Goal: Feedback & Contribution: Contribute content

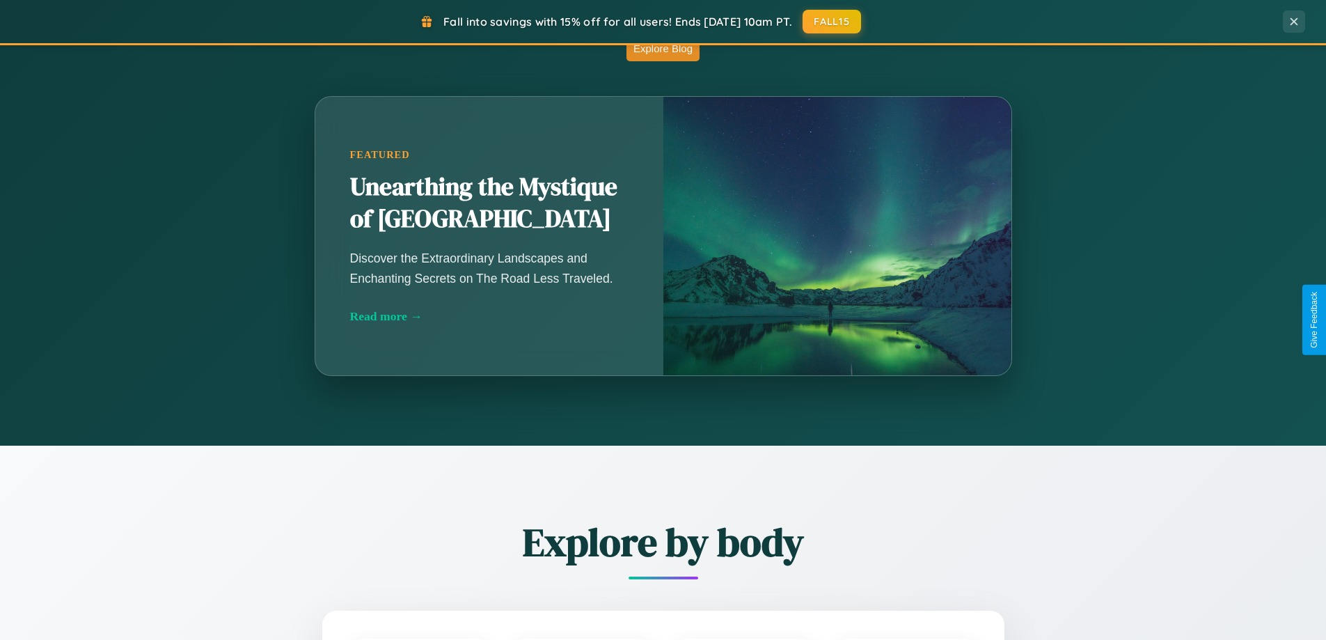
scroll to position [2679, 0]
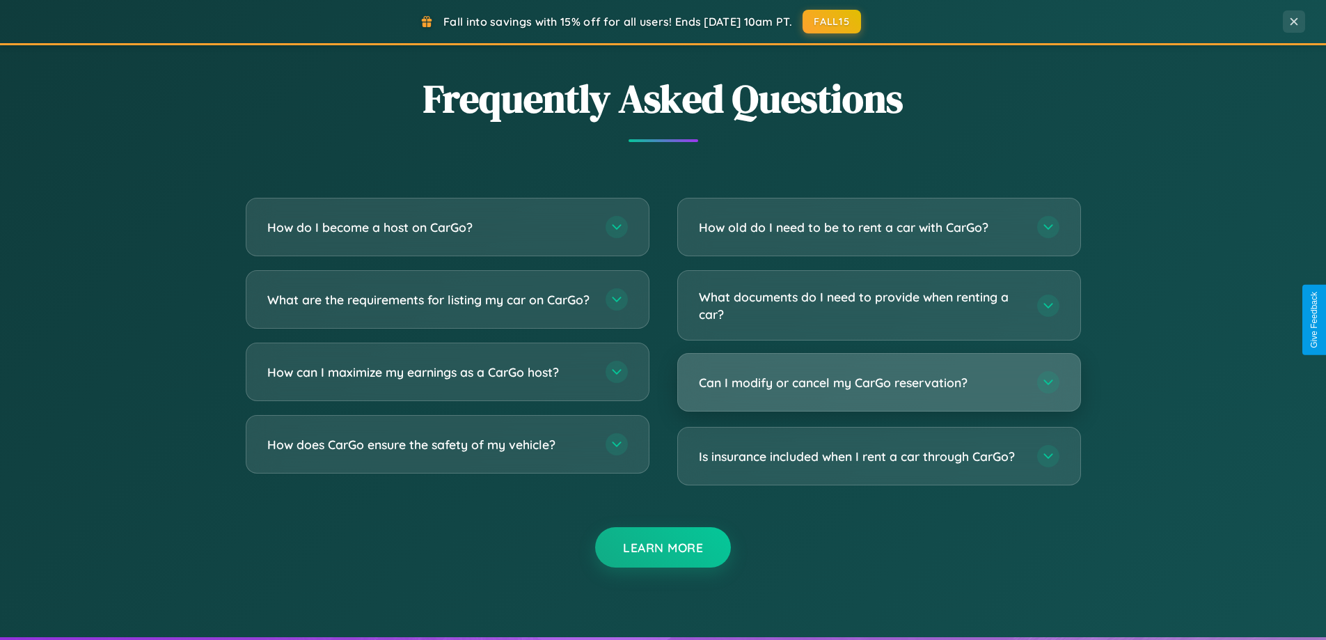
click at [879, 382] on h3 "Can I modify or cancel my CarGo reservation?" at bounding box center [861, 382] width 324 height 17
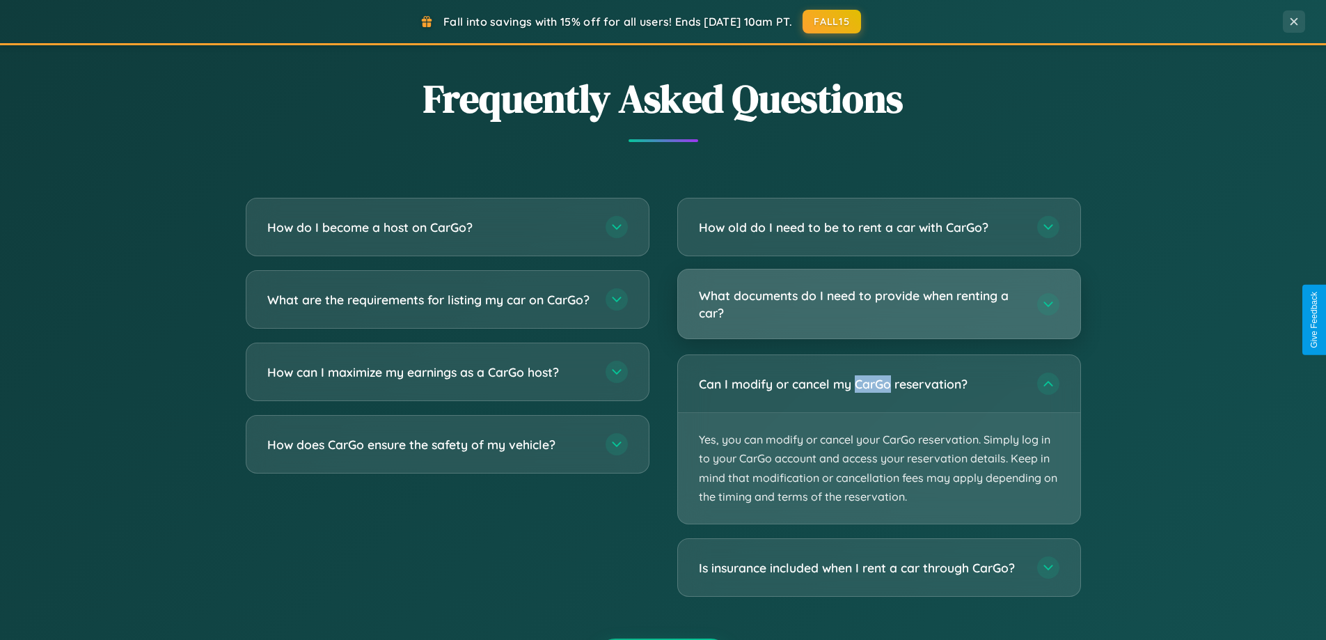
click at [879, 305] on h3 "What documents do I need to provide when renting a car?" at bounding box center [861, 304] width 324 height 34
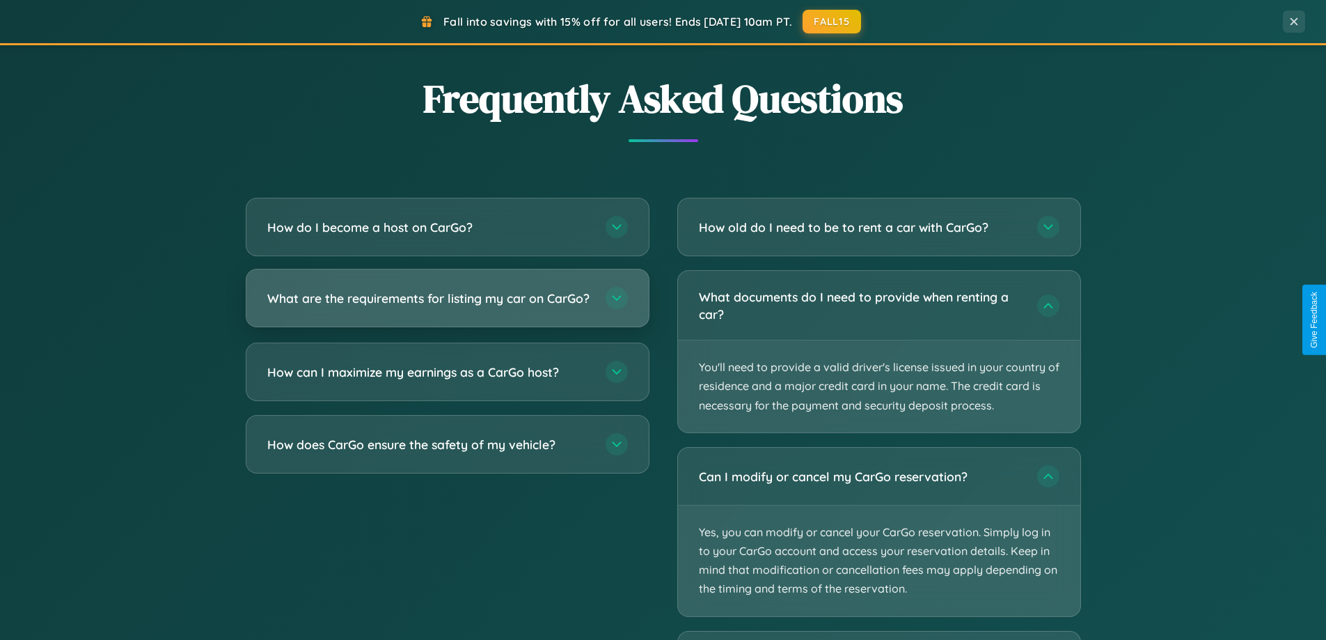
click at [447, 305] on h3 "What are the requirements for listing my car on CarGo?" at bounding box center [429, 298] width 324 height 17
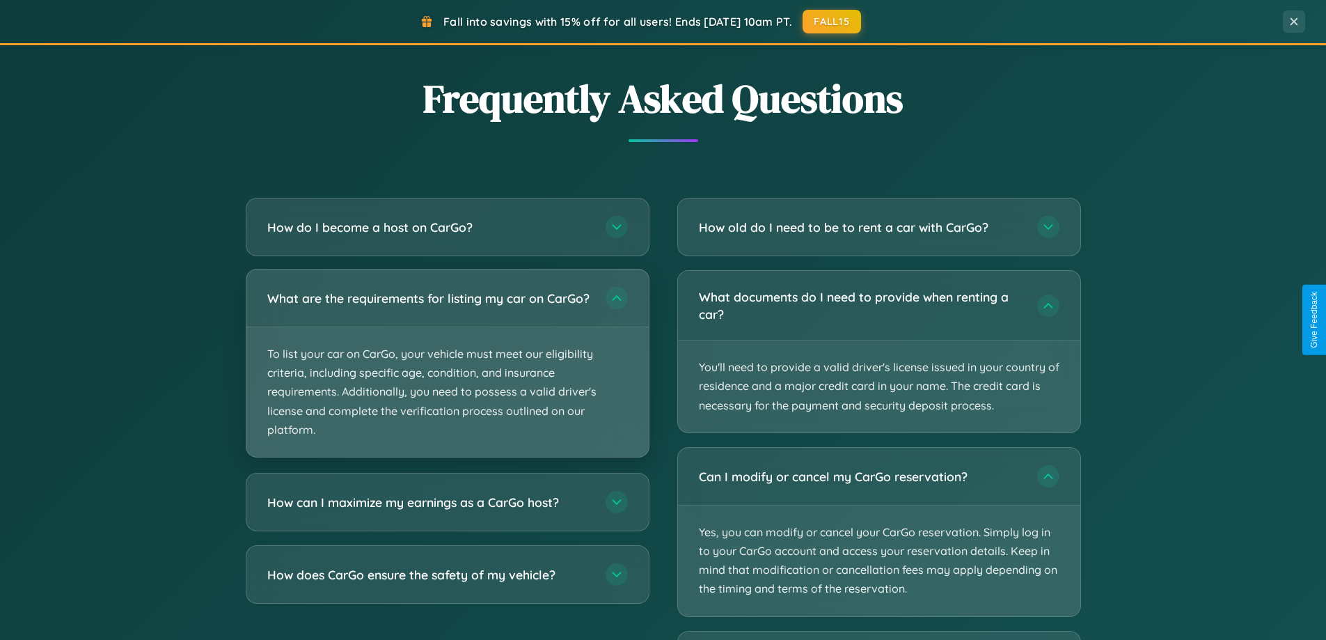
click at [447, 369] on p "To list your car on CarGo, your vehicle must meet our eligibility criteria, inc…" at bounding box center [447, 392] width 402 height 130
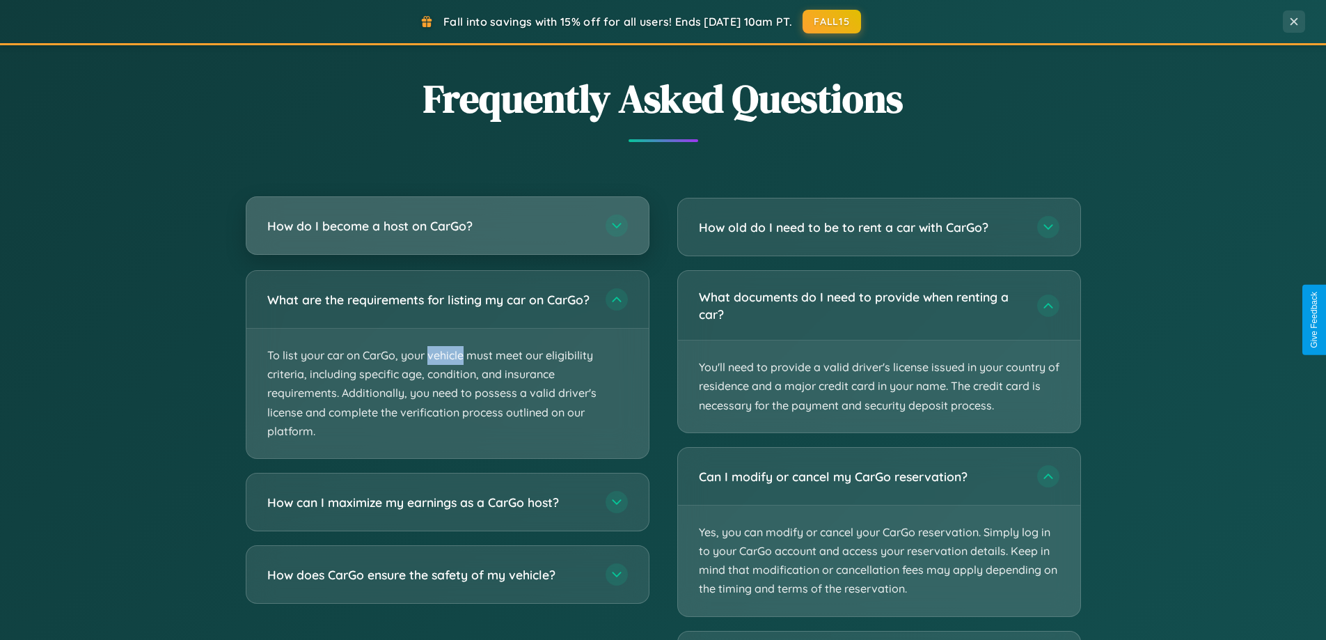
click at [447, 226] on h3 "How do I become a host on CarGo?" at bounding box center [429, 225] width 324 height 17
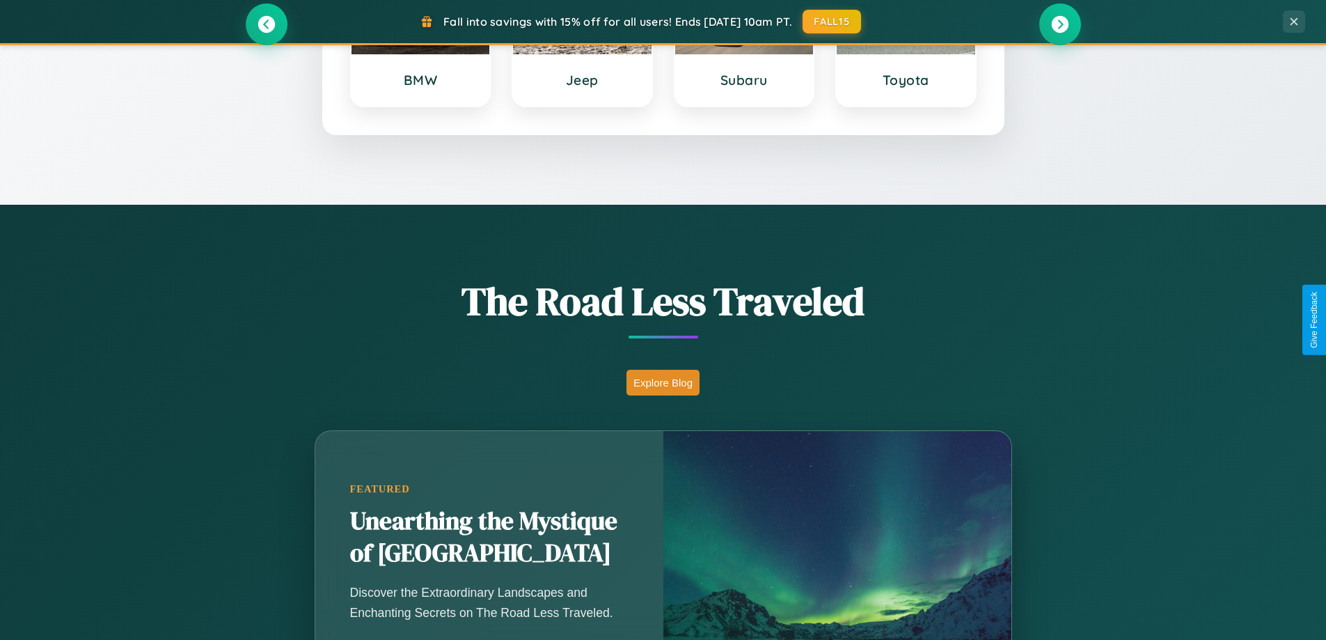
scroll to position [600, 0]
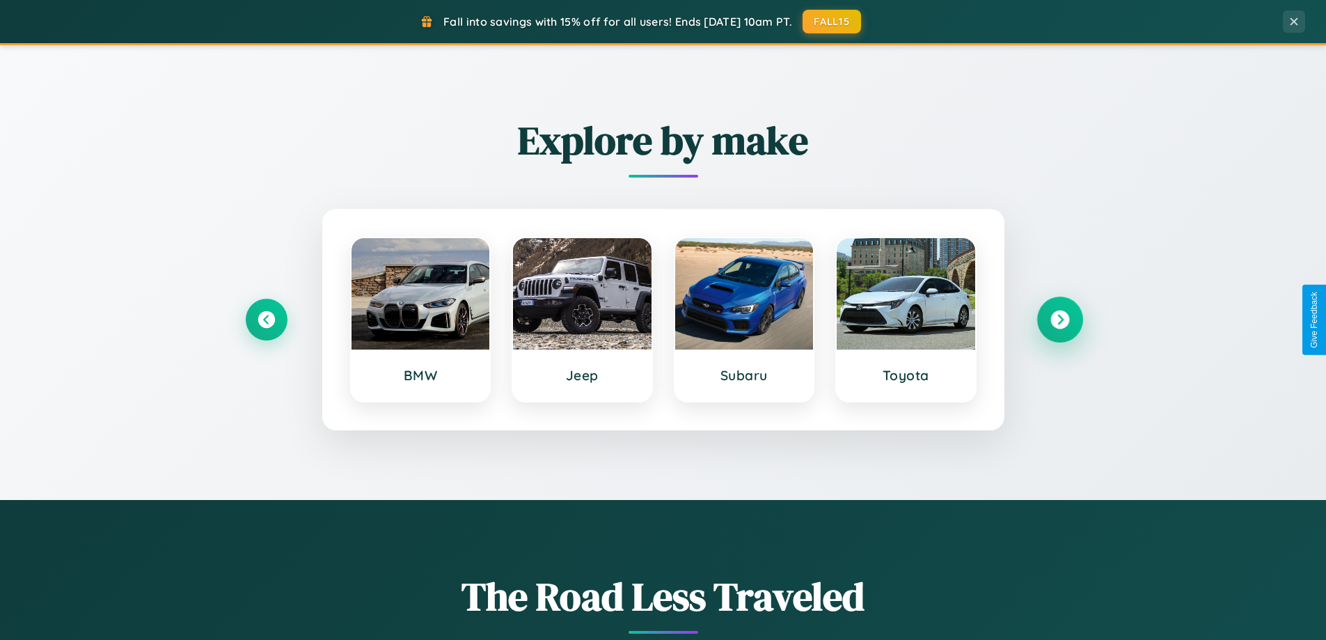
click at [1060, 320] on icon at bounding box center [1060, 320] width 19 height 19
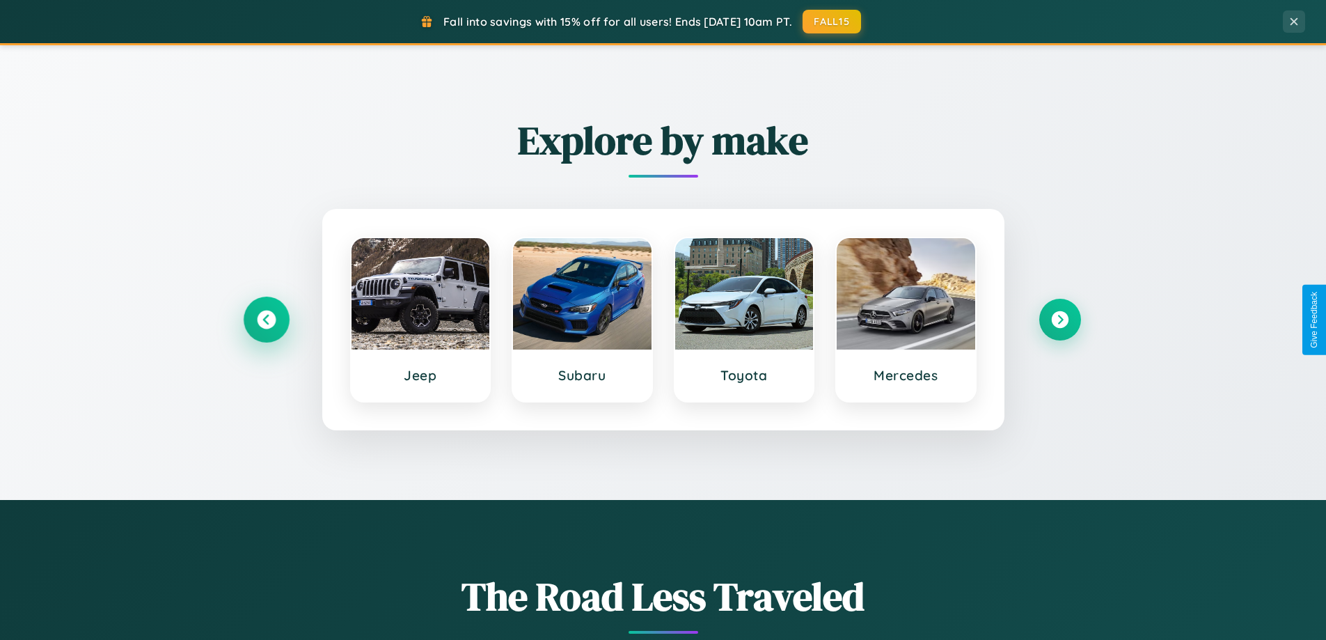
click at [266, 320] on icon at bounding box center [266, 320] width 19 height 19
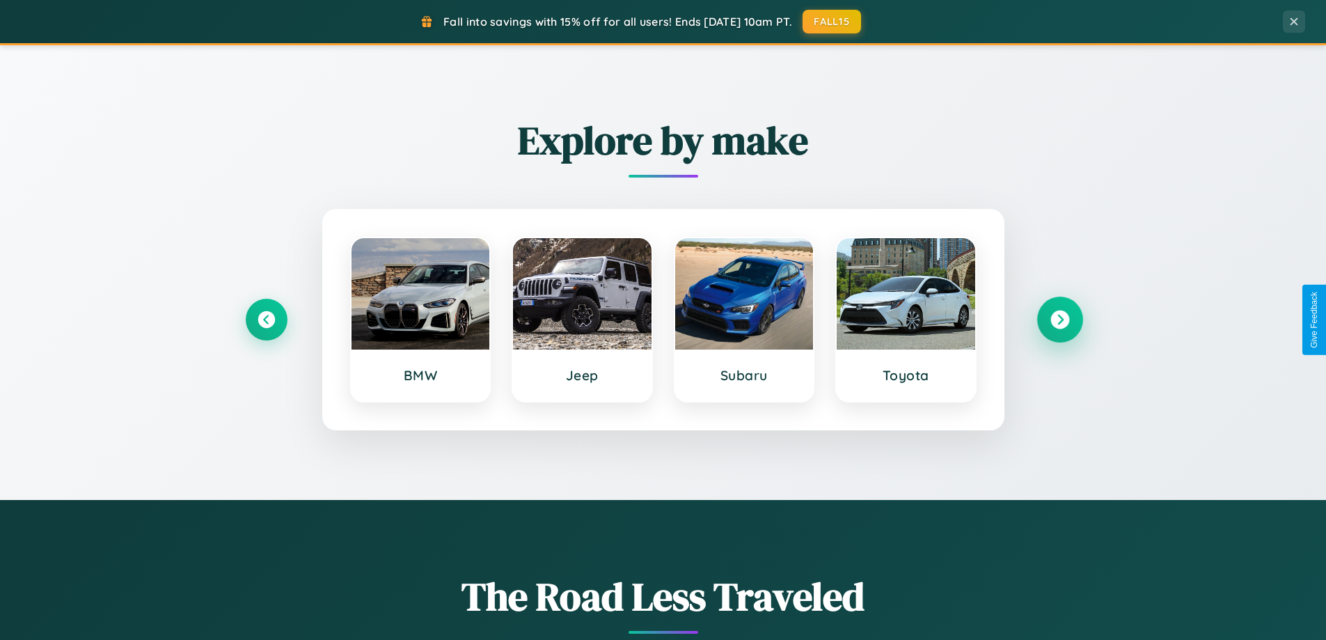
click at [1060, 320] on icon at bounding box center [1060, 320] width 19 height 19
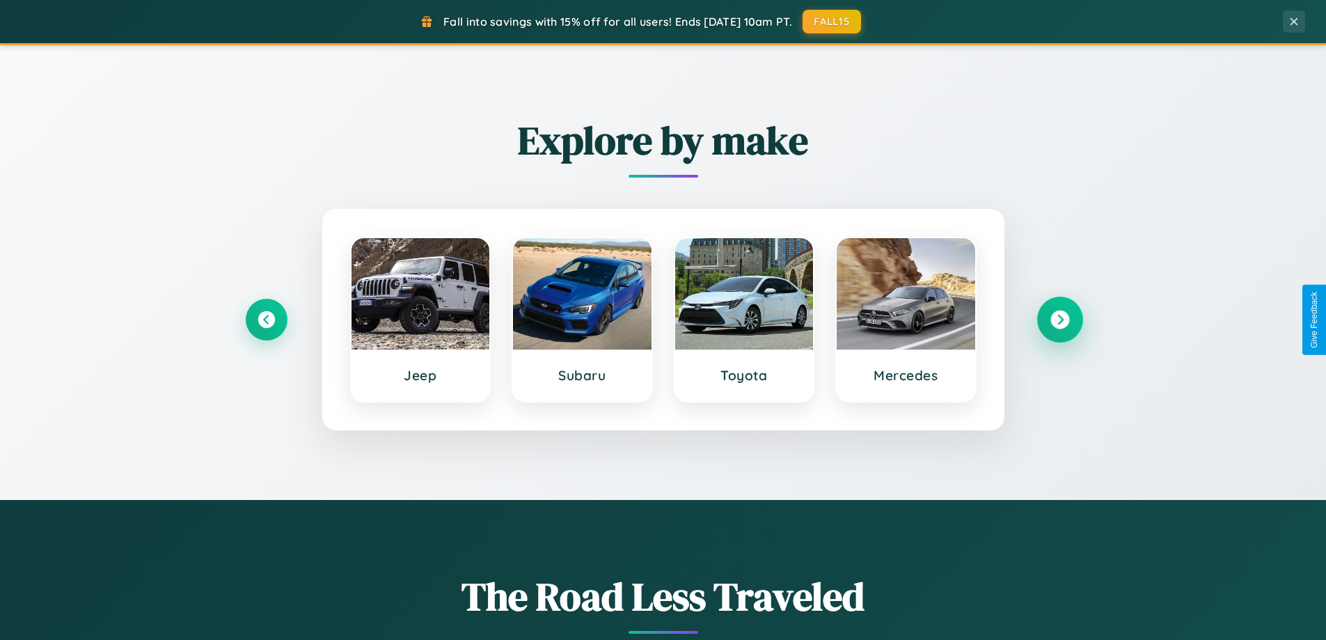
click at [1060, 320] on icon at bounding box center [1060, 320] width 19 height 19
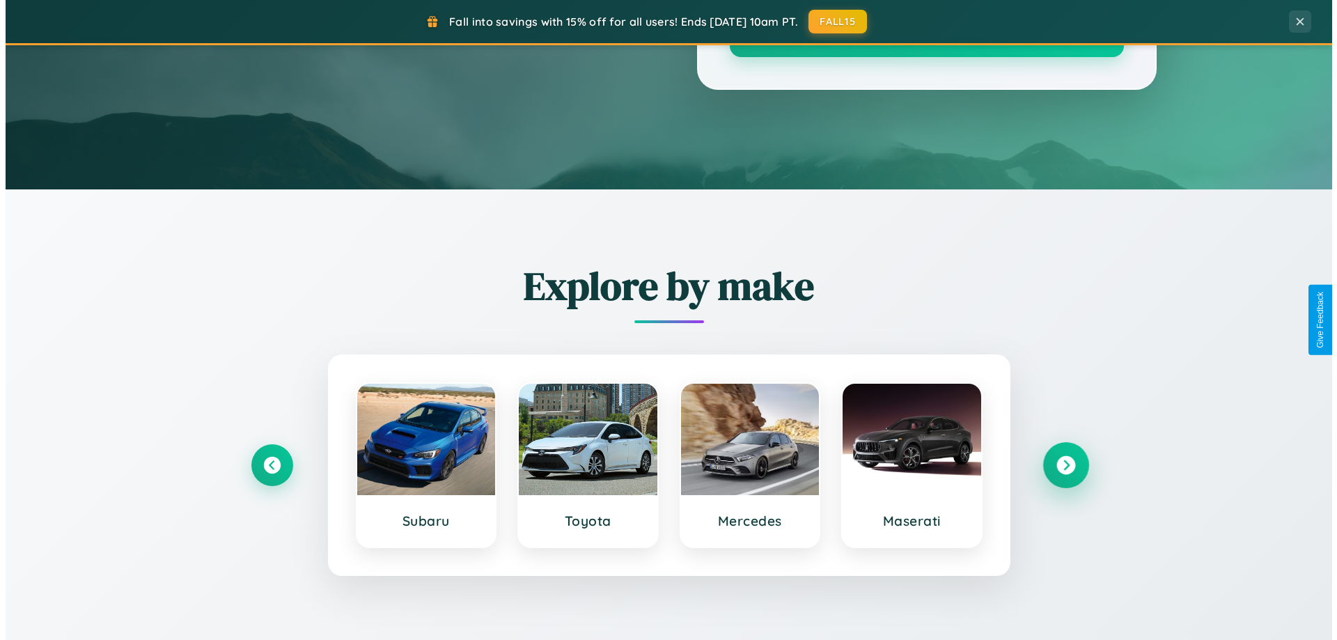
scroll to position [0, 0]
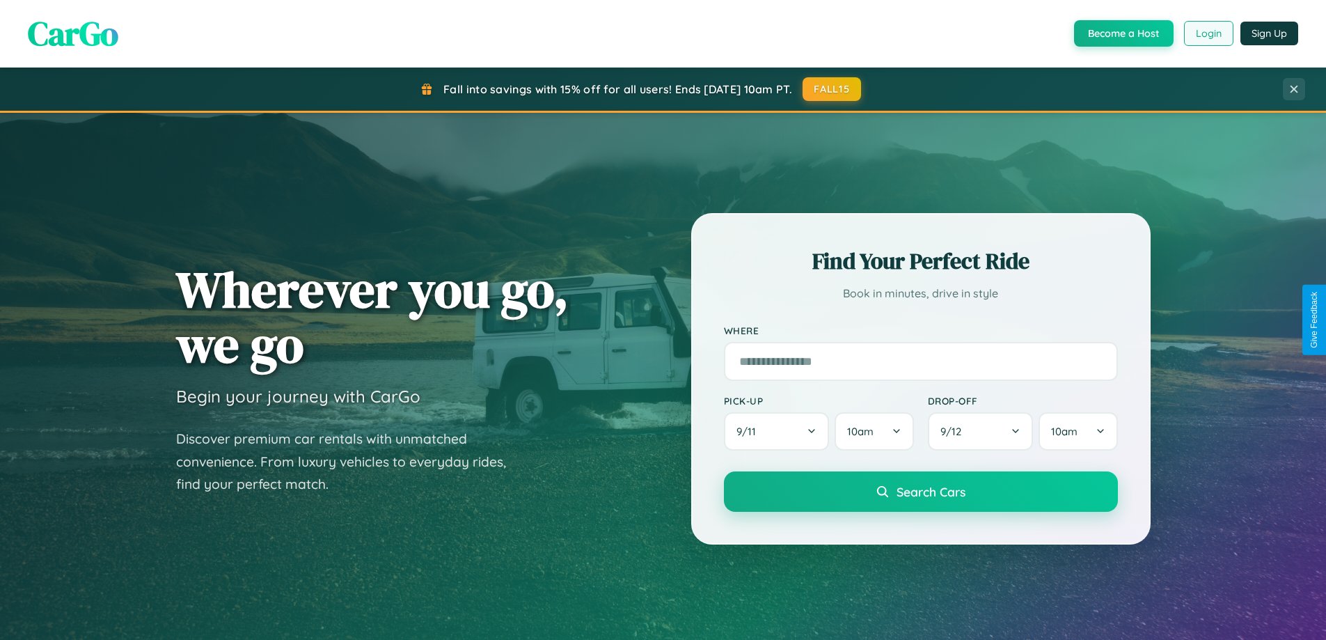
click at [1208, 33] on button "Login" at bounding box center [1208, 33] width 49 height 25
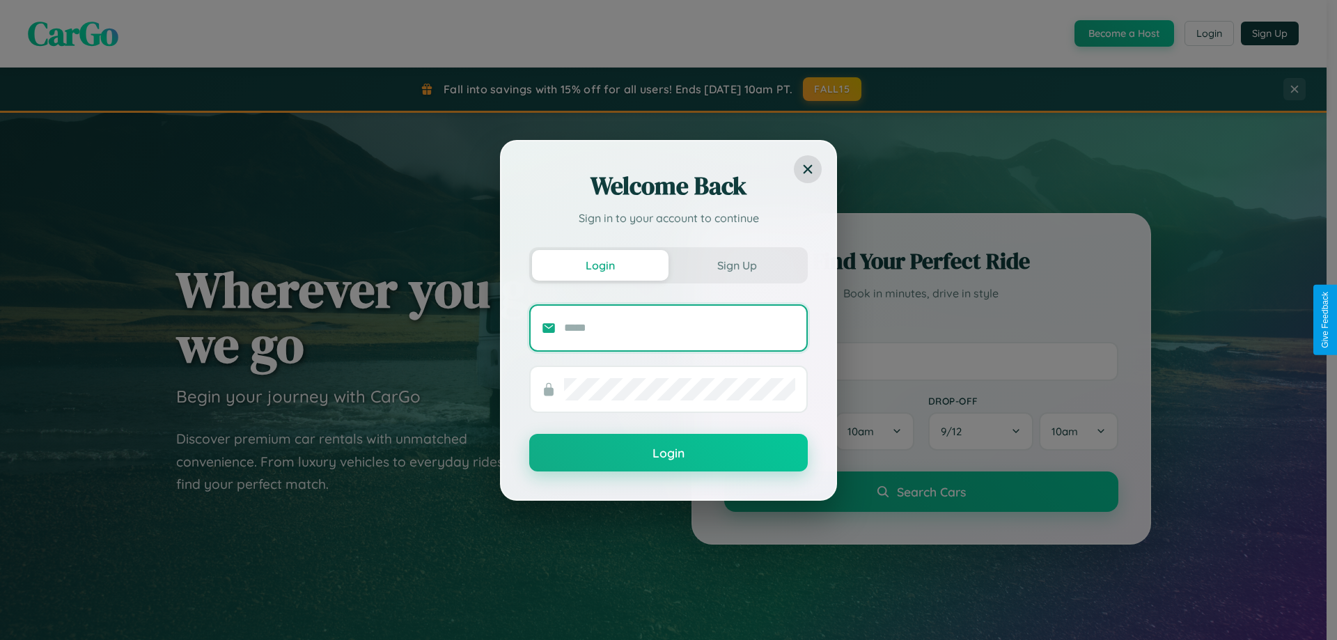
click at [680, 327] on input "text" at bounding box center [679, 328] width 231 height 22
type input "**********"
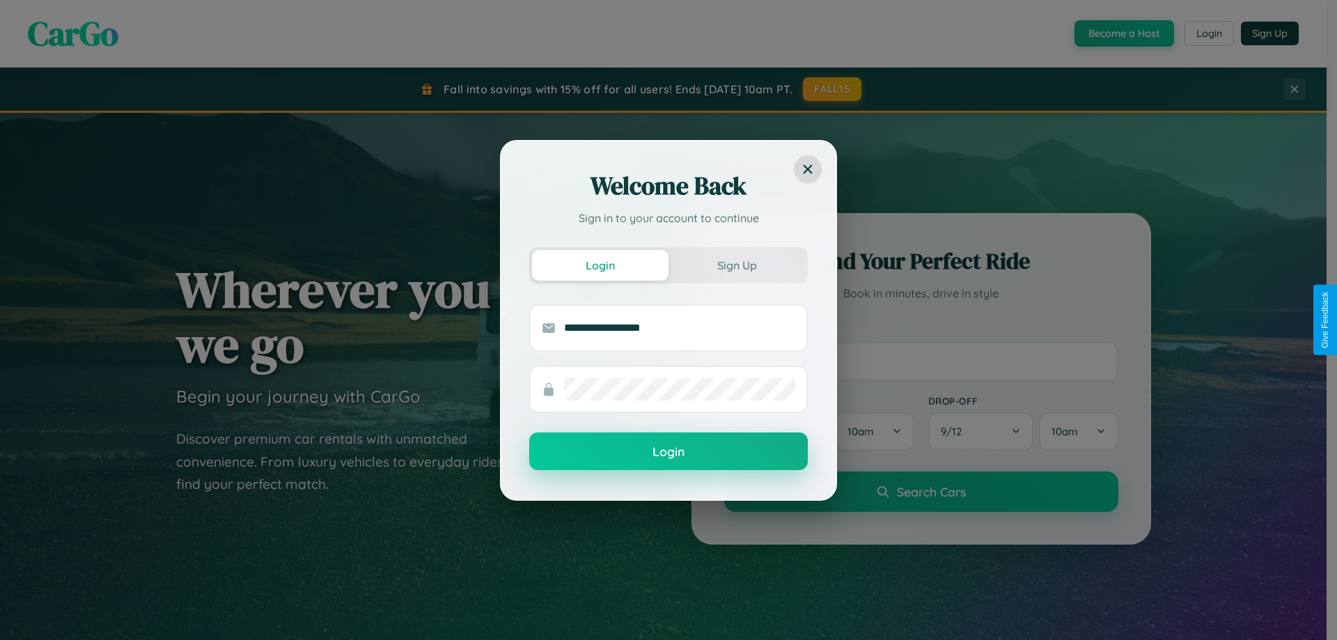
click at [668, 452] on button "Login" at bounding box center [668, 451] width 279 height 38
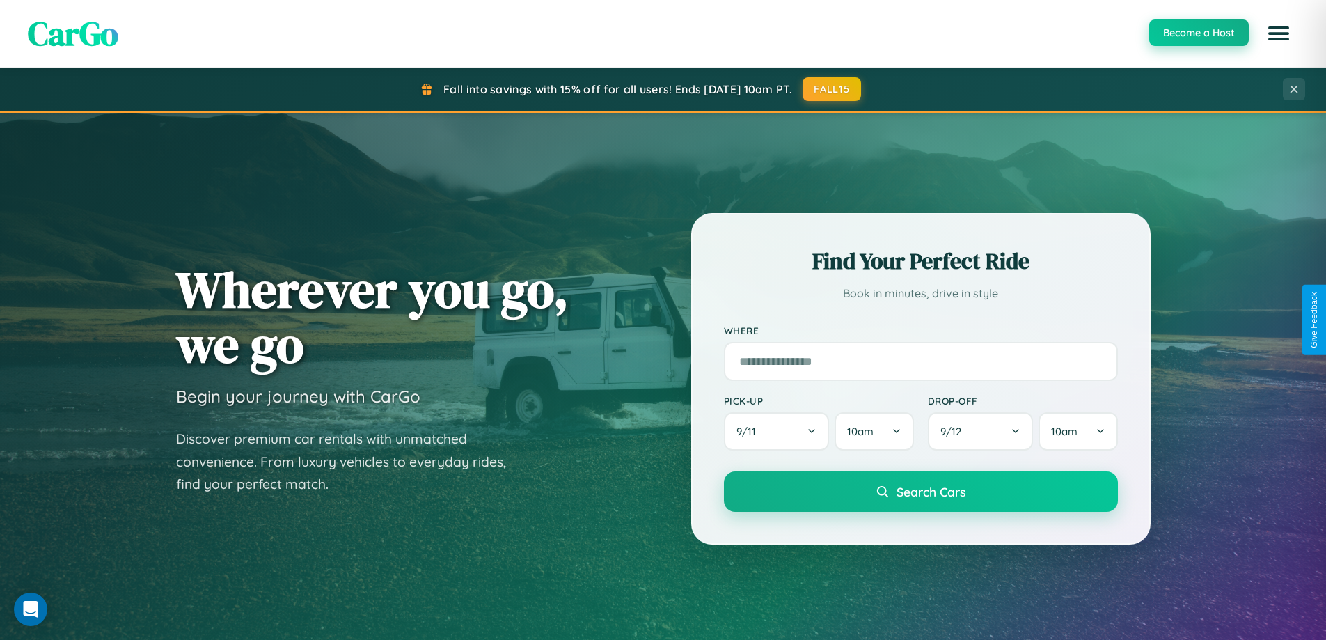
click at [1198, 33] on button "Become a Host" at bounding box center [1200, 32] width 100 height 26
